Goal: Check status: Check status

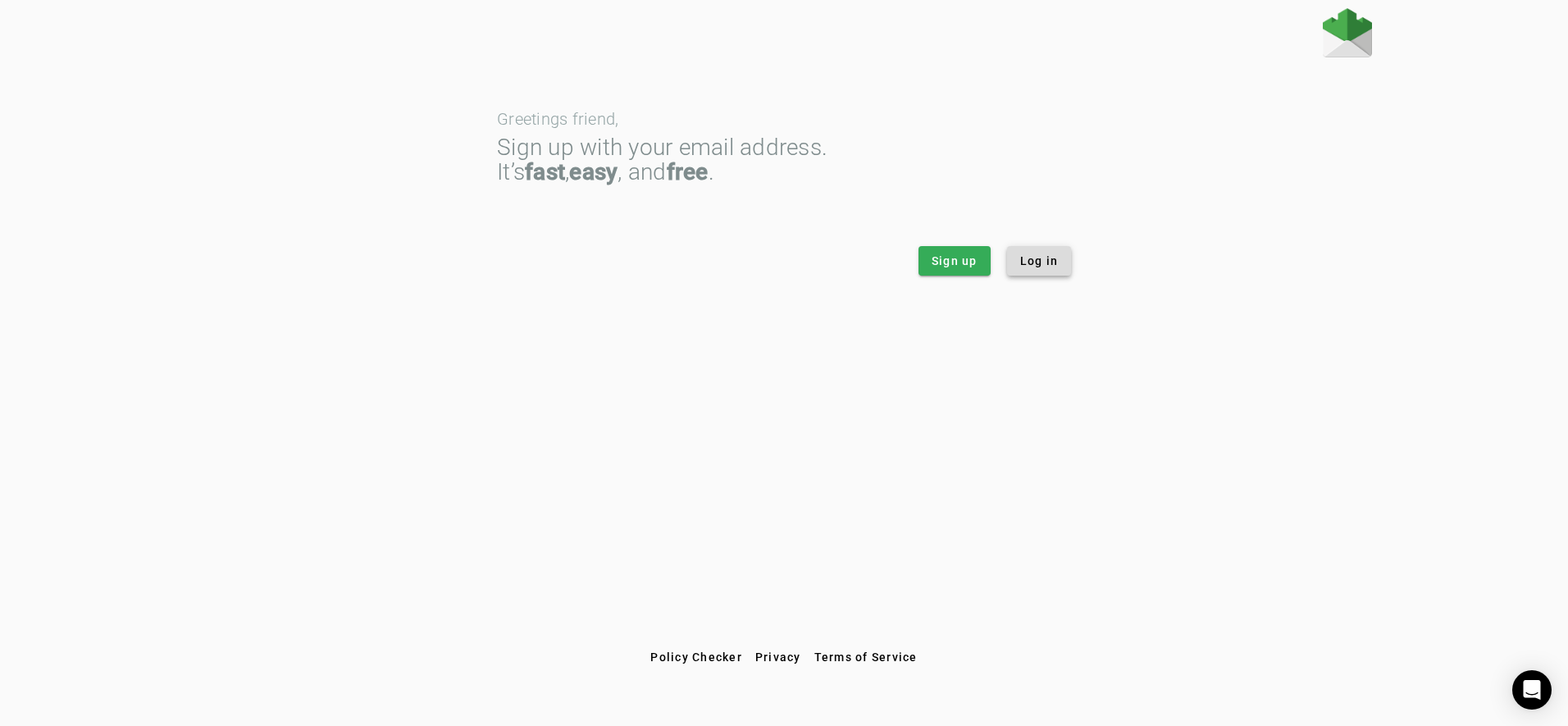
click at [1048, 264] on span "Log in" at bounding box center [1039, 261] width 39 height 16
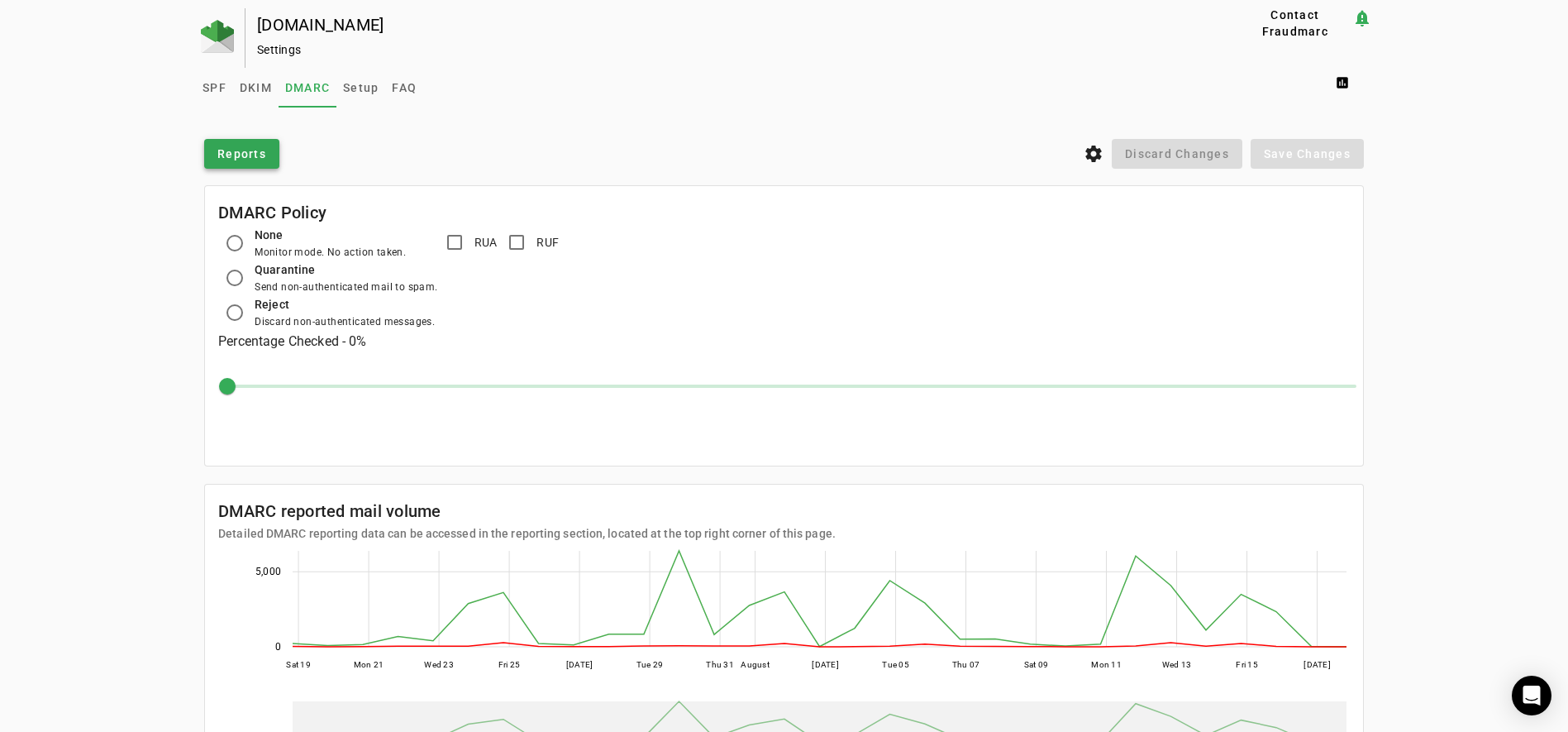
click at [256, 161] on span "Reports" at bounding box center [242, 154] width 49 height 16
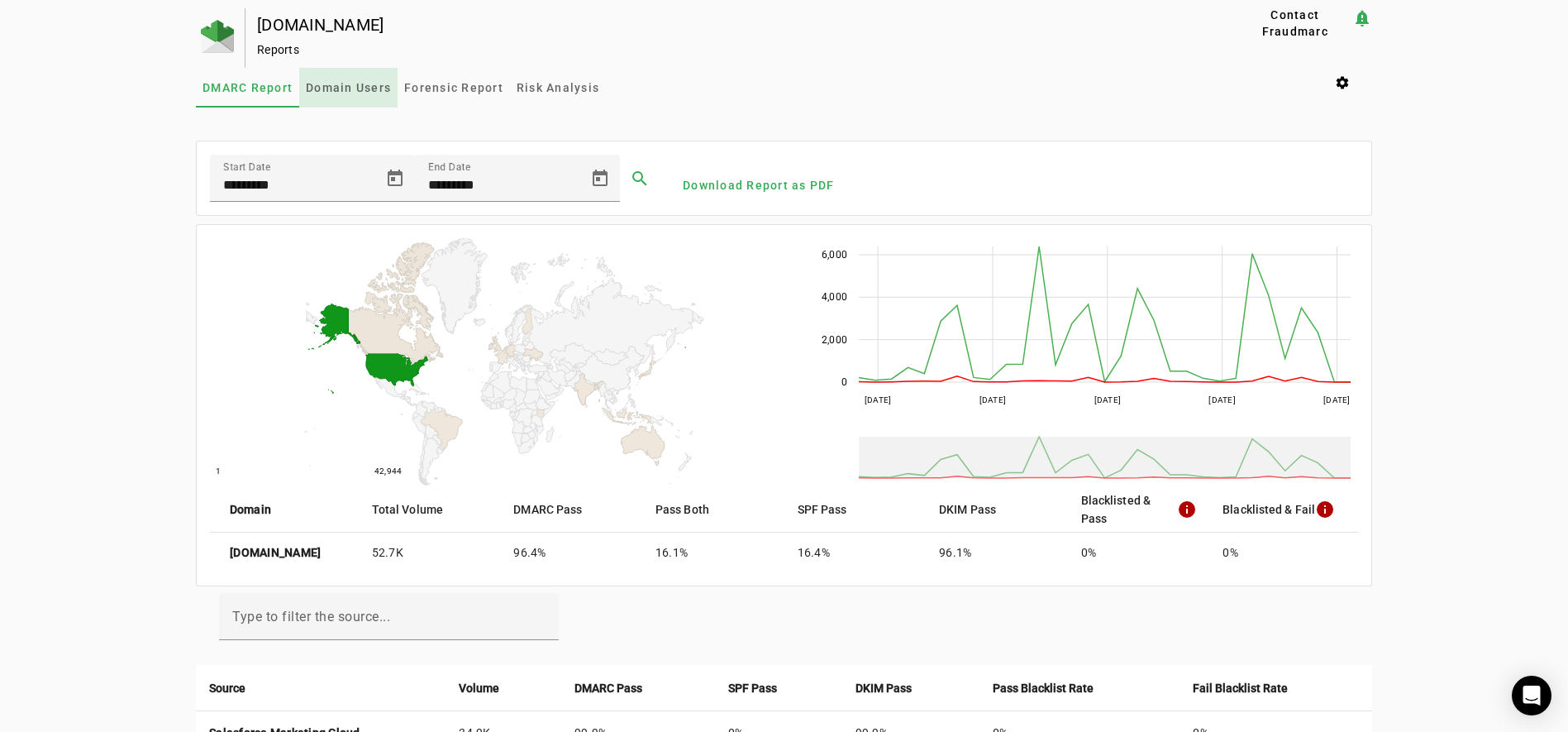
click at [359, 87] on span "Domain Users" at bounding box center [348, 87] width 85 height 11
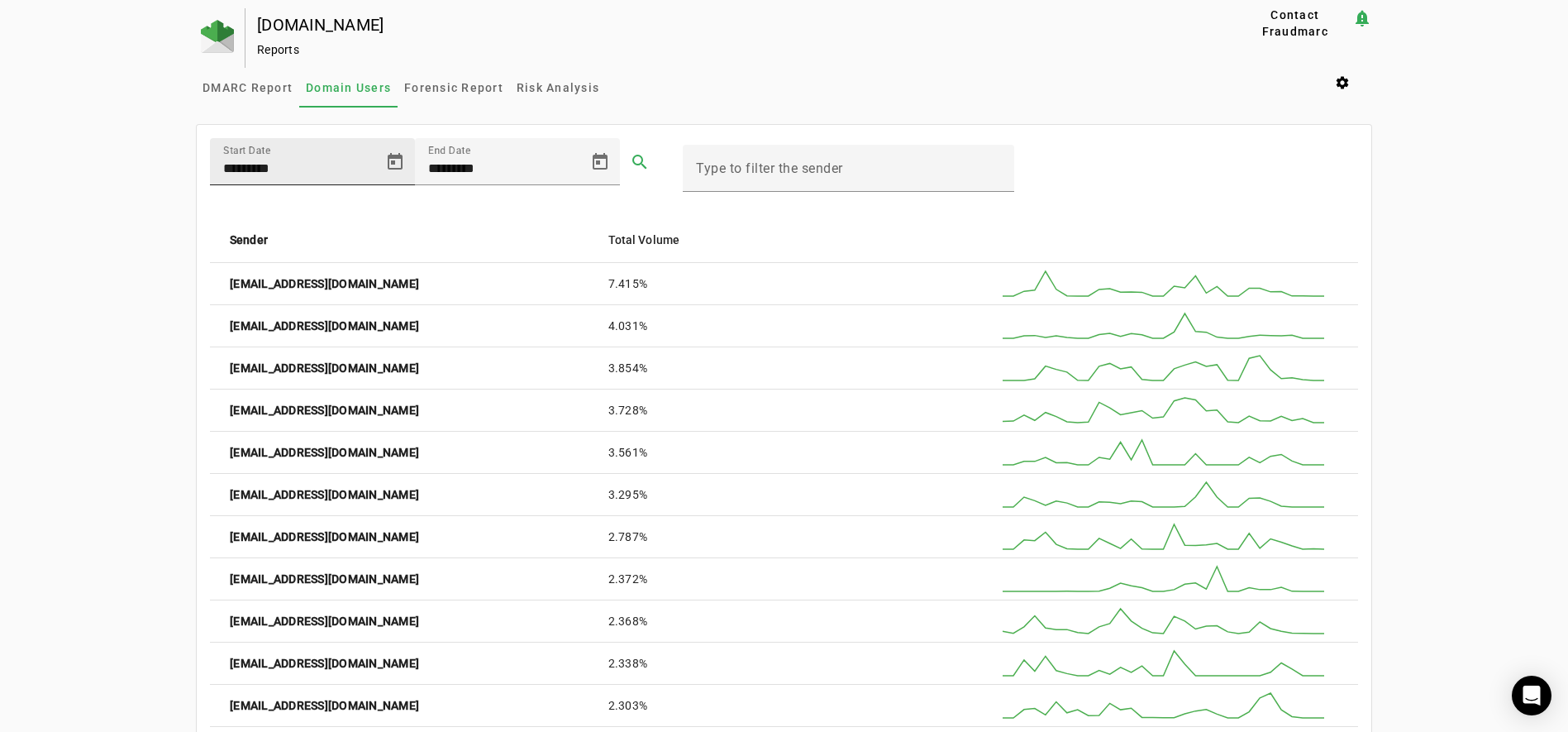
click at [259, 170] on input "*********" at bounding box center [297, 168] width 149 height 20
click at [394, 160] on span "Open calendar" at bounding box center [395, 162] width 40 height 40
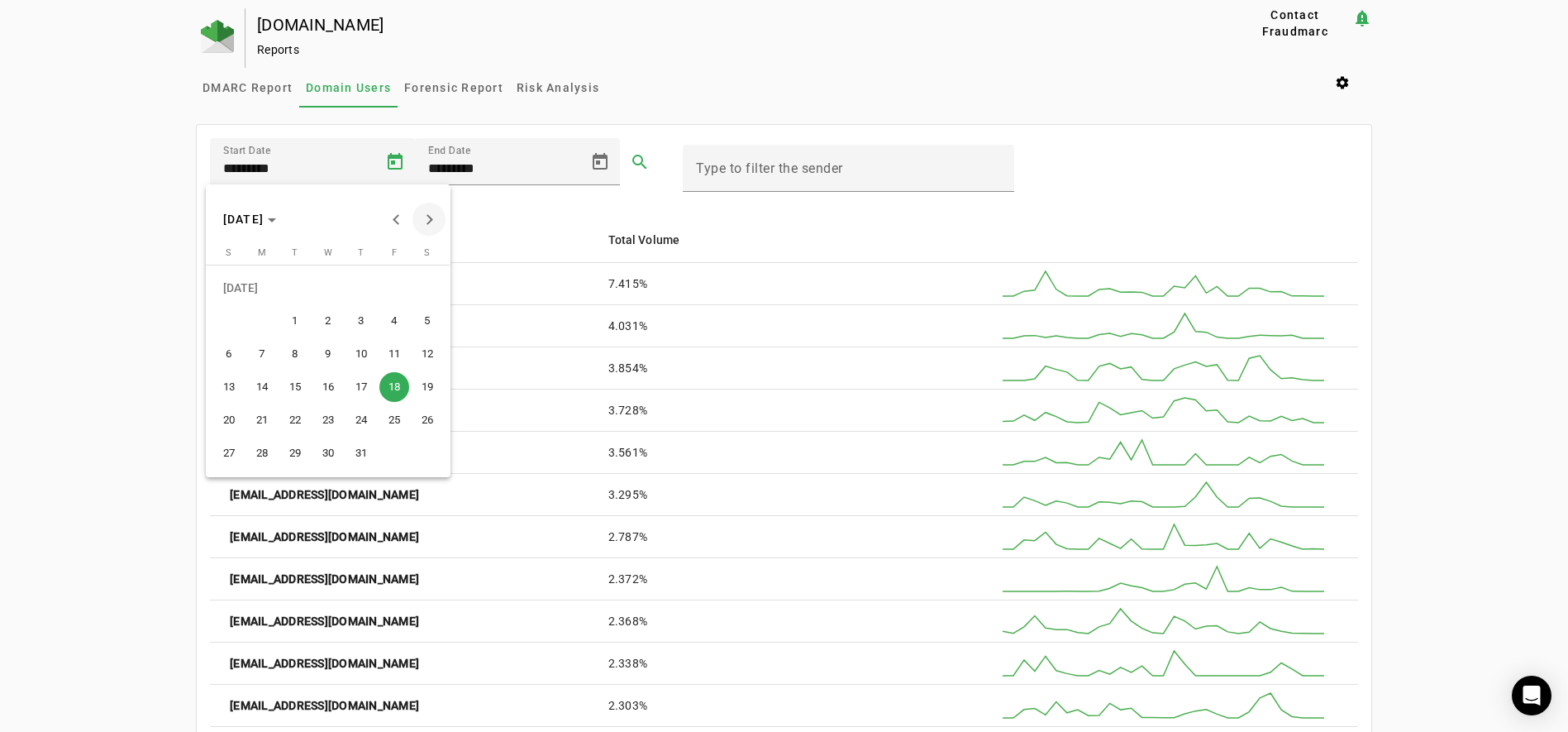
click at [429, 219] on button "Next month" at bounding box center [429, 219] width 33 height 33
click at [367, 353] on span "14" at bounding box center [361, 354] width 29 height 29
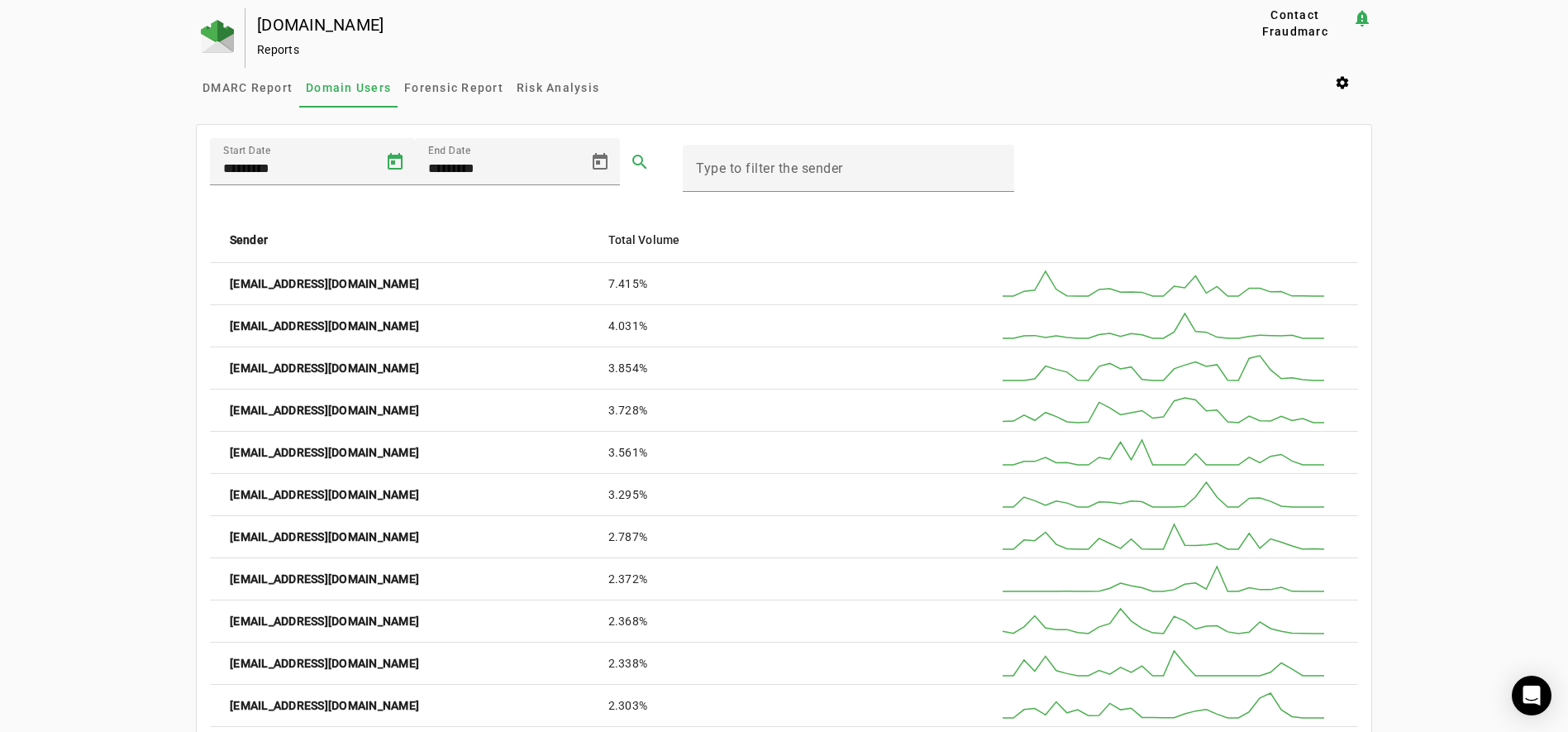
type input "*********"
click at [632, 163] on span at bounding box center [640, 162] width 40 height 40
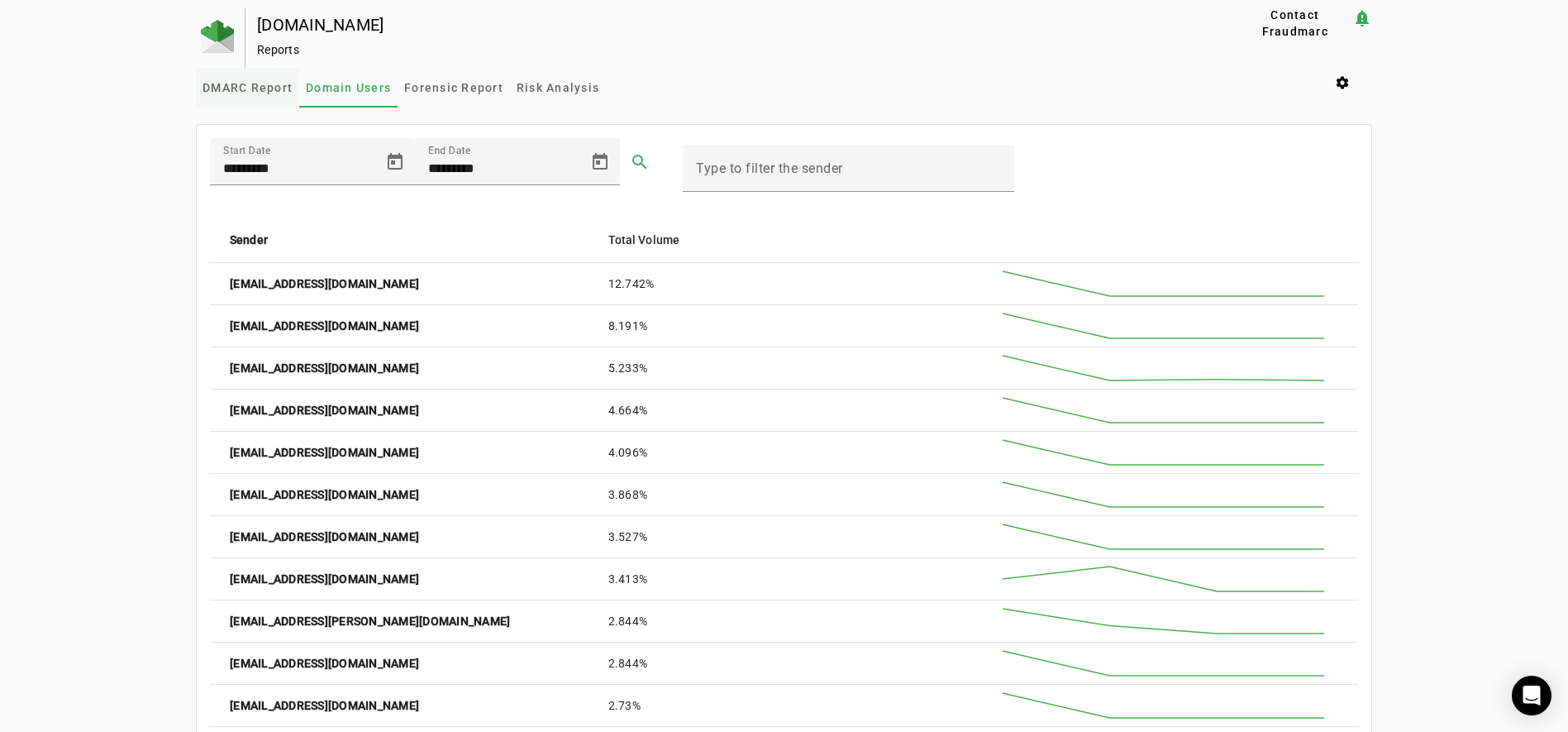
click at [251, 82] on span "DMARC Report" at bounding box center [248, 87] width 90 height 11
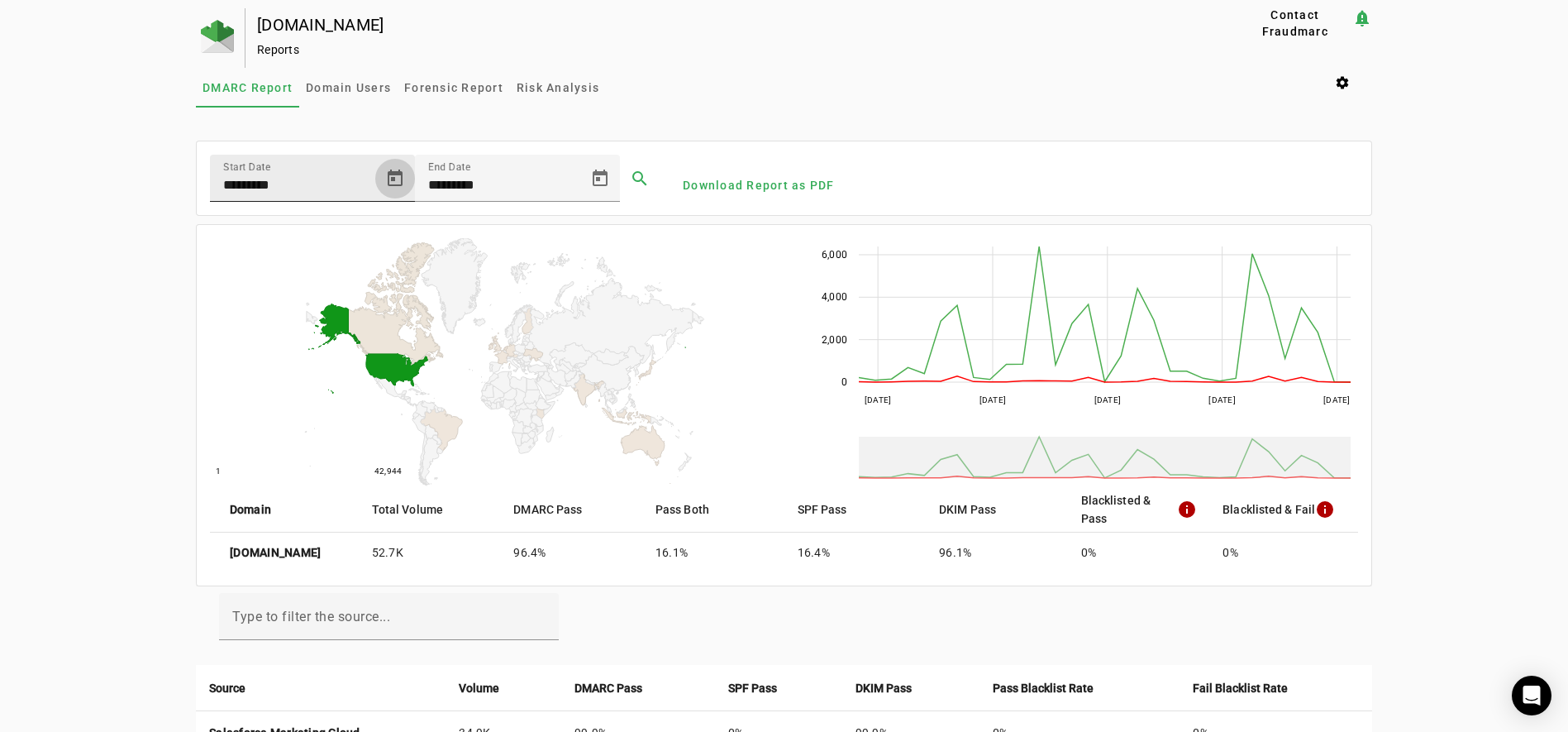
click at [392, 180] on span "Open calendar" at bounding box center [395, 179] width 40 height 40
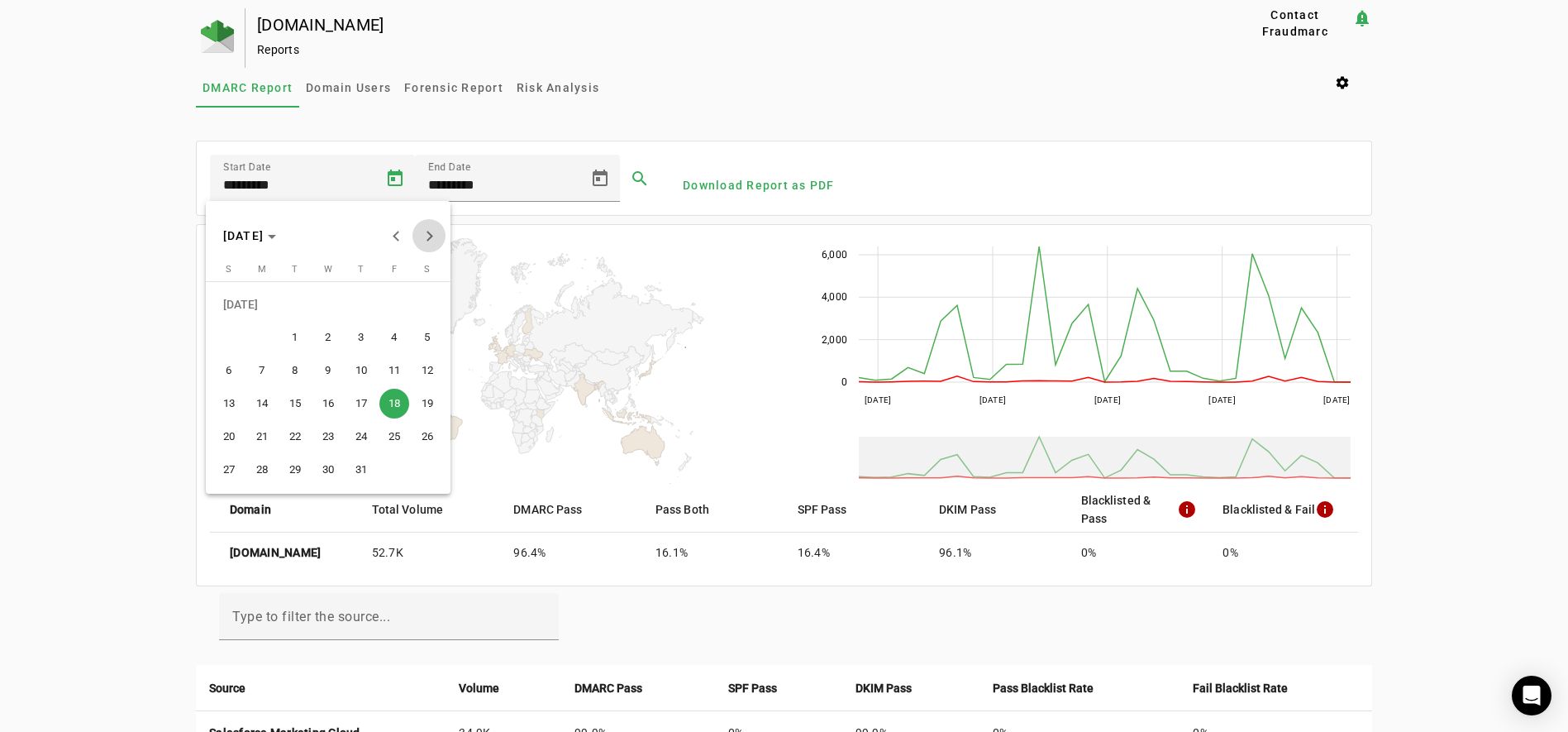
click at [428, 239] on button "Next month" at bounding box center [429, 236] width 33 height 33
click at [371, 371] on span "14" at bounding box center [361, 370] width 29 height 29
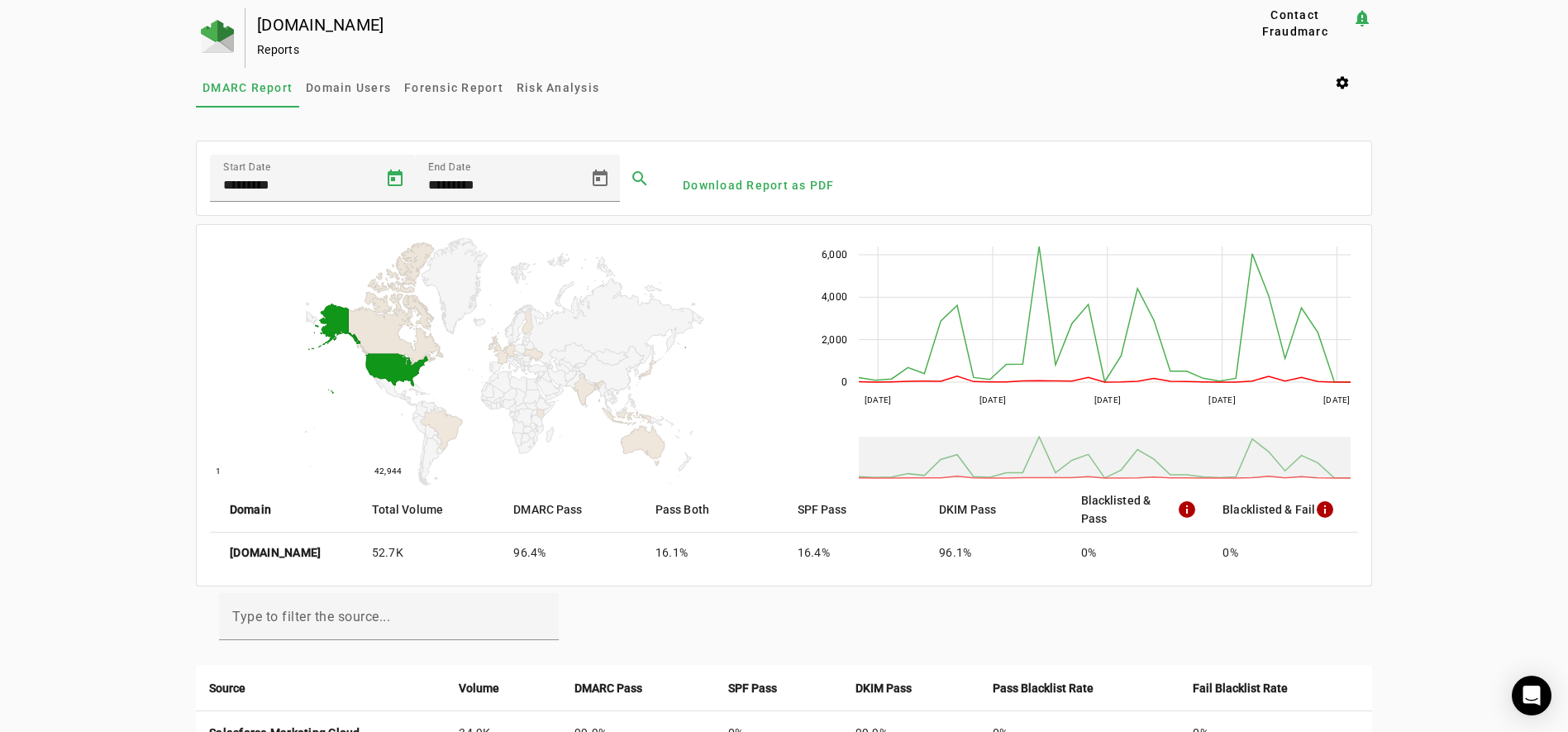
type input "*********"
click at [638, 173] on span at bounding box center [640, 179] width 40 height 40
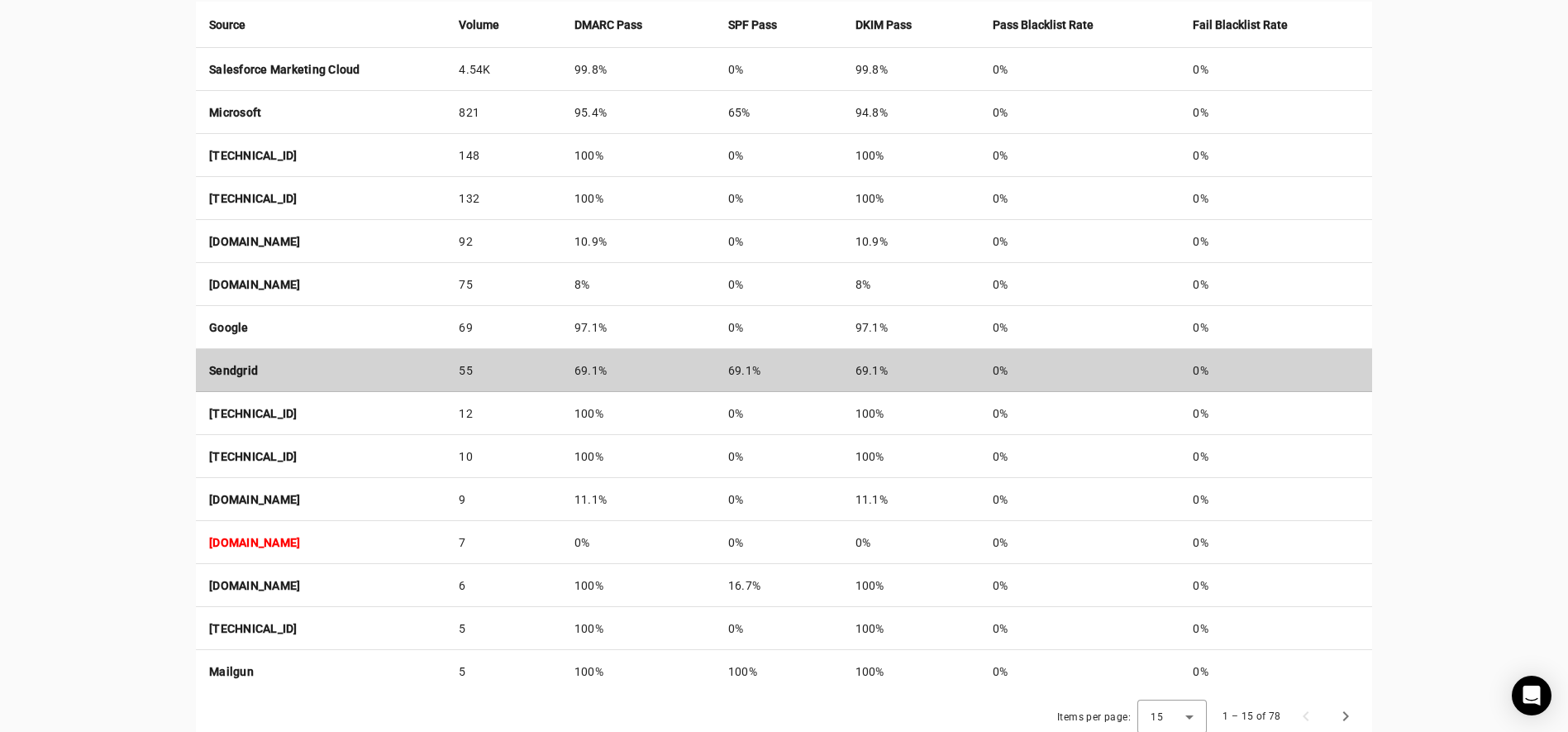
scroll to position [704, 0]
